Goal: Information Seeking & Learning: Find specific fact

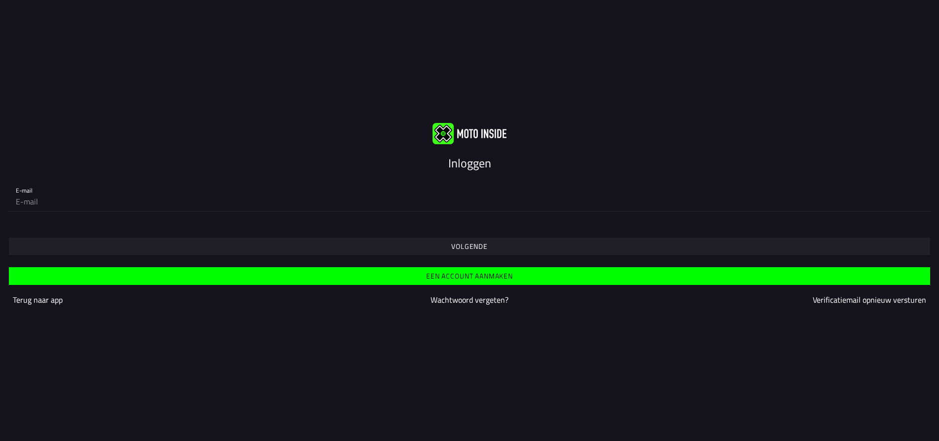
click at [186, 207] on input "email" at bounding box center [470, 201] width 908 height 20
type input "[EMAIL_ADDRESS][DOMAIN_NAME]"
click at [0, 0] on slot "Volgende" at bounding box center [0, 0] width 0 height 0
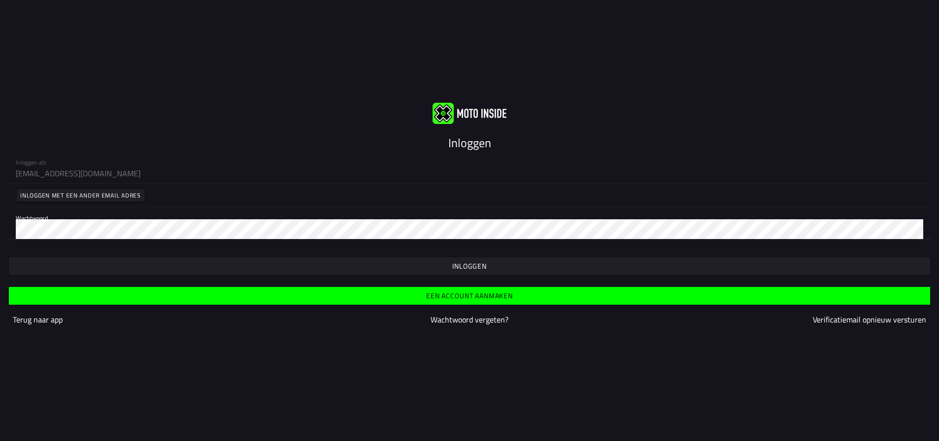
click at [0, 0] on slot "Inloggen" at bounding box center [0, 0] width 0 height 0
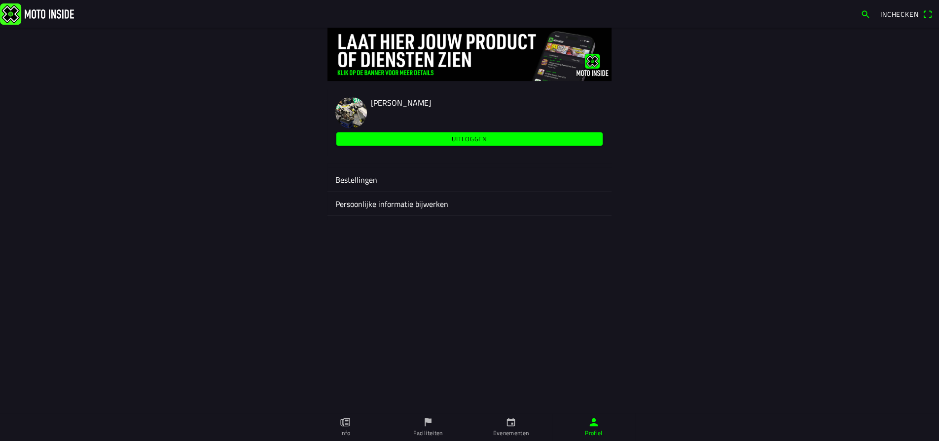
click at [511, 428] on ion-label "Evenementen" at bounding box center [511, 432] width 36 height 9
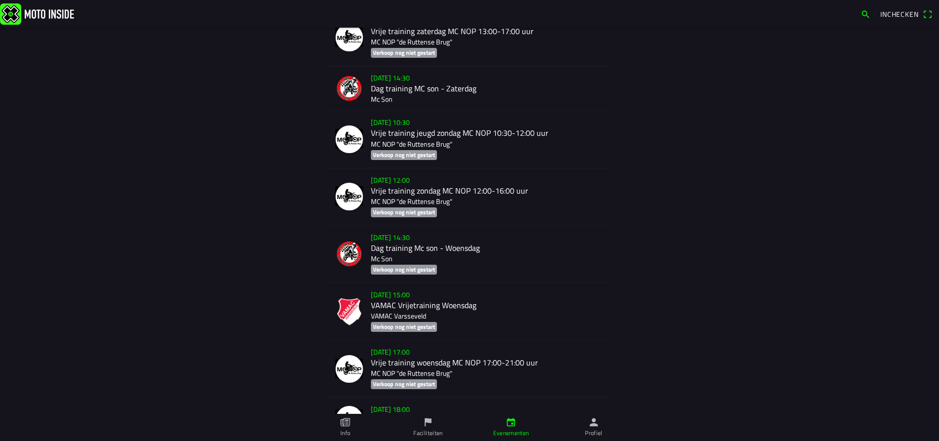
scroll to position [1410, 0]
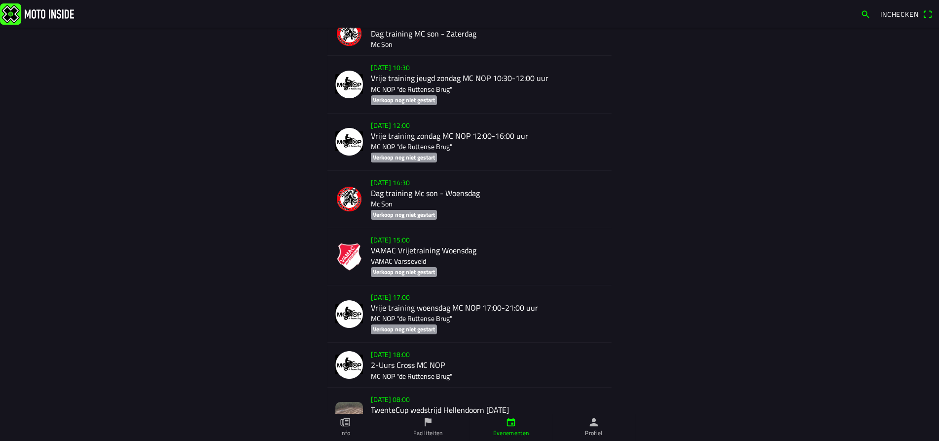
click at [395, 361] on div "[DATE] 18:00 2-Uurs Cross MC NOP MC NOP "de Ruttense Brug"" at bounding box center [487, 364] width 233 height 44
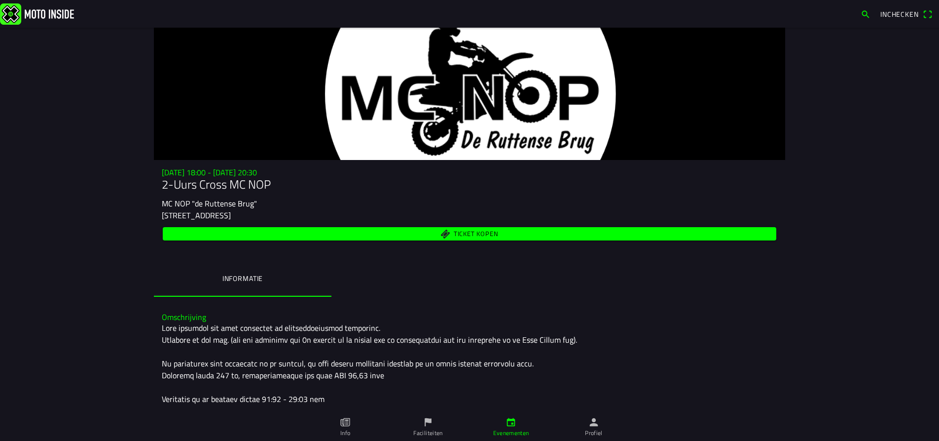
scroll to position [150, 0]
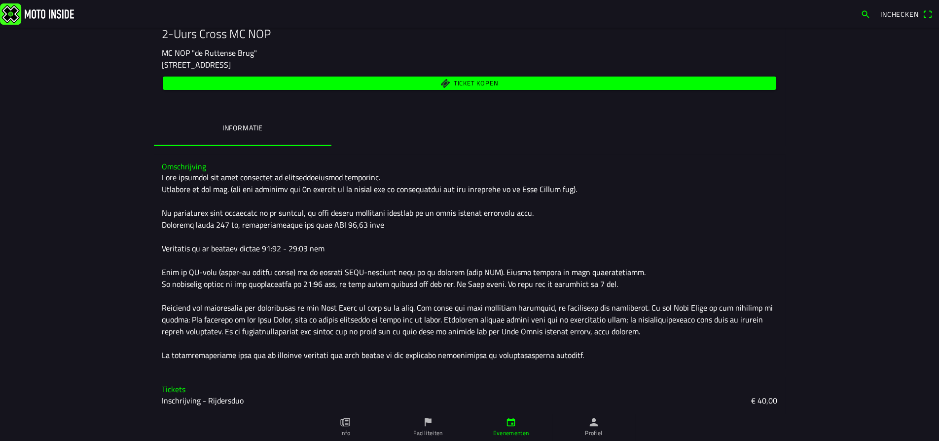
drag, startPoint x: 159, startPoint y: 49, endPoint x: 255, endPoint y: 51, distance: 95.7
click at [255, 51] on div "[DATE] 18:00 - [DATE] 20:30 2-Uurs Cross MC NOP MC NOP "de Ruttense Brug" [STRE…" at bounding box center [470, 54] width 632 height 74
copy ion-text "MC NOP "de Ruttense Brug""
drag, startPoint x: 169, startPoint y: 64, endPoint x: 445, endPoint y: 67, distance: 276.3
click at [445, 67] on div "[STREET_ADDRESS]" at bounding box center [470, 65] width 616 height 12
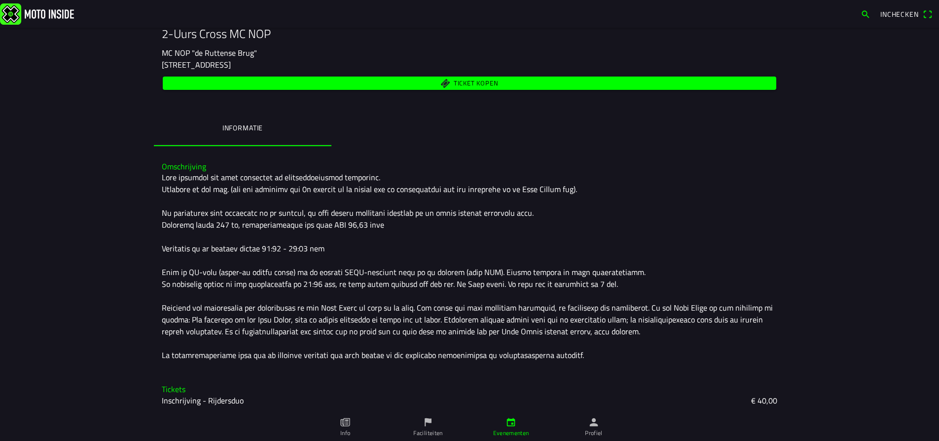
copy ion-text "Ruttenseweg, [GEOGRAPHIC_DATA], [STREET_ADDRESS]"
